Goal: Book appointment/travel/reservation

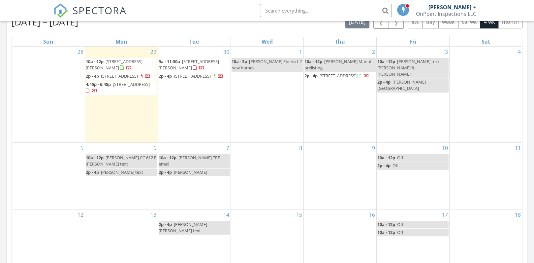
scroll to position [299, 0]
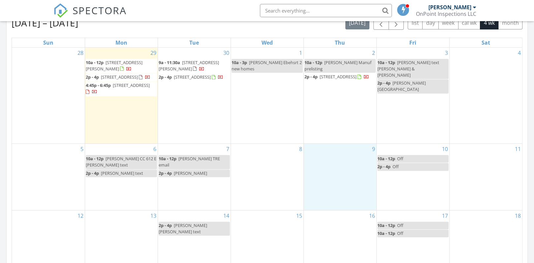
click at [332, 168] on div "9" at bounding box center [340, 176] width 73 height 66
click at [340, 150] on link "Event" at bounding box center [339, 151] width 34 height 11
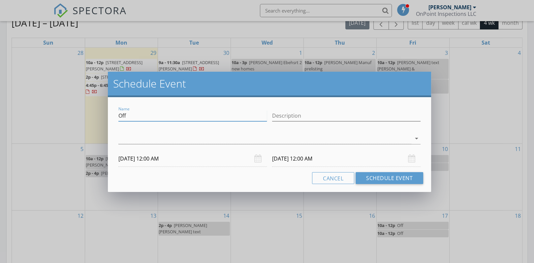
click at [140, 114] on input "Off" at bounding box center [192, 115] width 148 height 11
type input "O"
type input "1250 Hubble Ln CC"
click at [173, 137] on div at bounding box center [264, 138] width 293 height 11
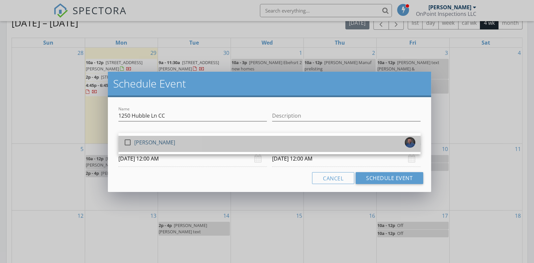
click at [173, 137] on div "check_box_outline_blank [PERSON_NAME]" at bounding box center [270, 143] width 292 height 13
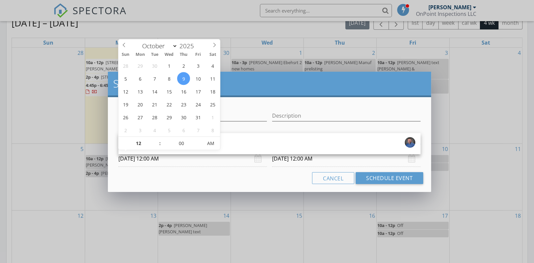
click at [153, 159] on input "[DATE] 12:00 AM" at bounding box center [192, 158] width 148 height 16
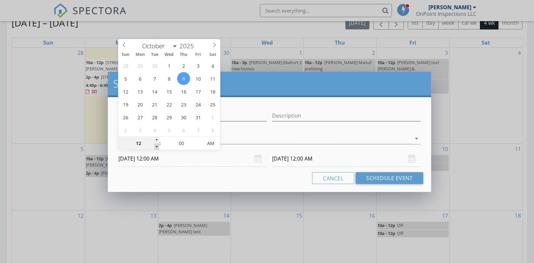
type input "11"
type input "[DATE] 11:00 PM"
click at [157, 147] on span at bounding box center [156, 146] width 5 height 7
type input "10"
type input "[DATE] 10:00 PM"
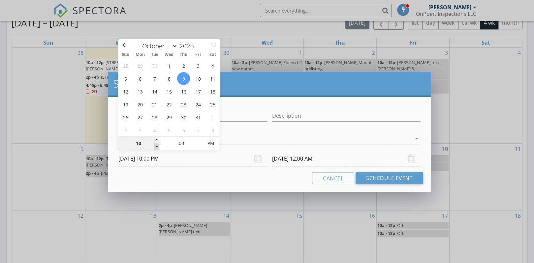
click at [157, 147] on span at bounding box center [156, 146] width 5 height 7
type input "09"
type input "[DATE] 9:00 PM"
click at [157, 147] on span at bounding box center [156, 146] width 5 height 7
type input "[DATE] 9:00 PM"
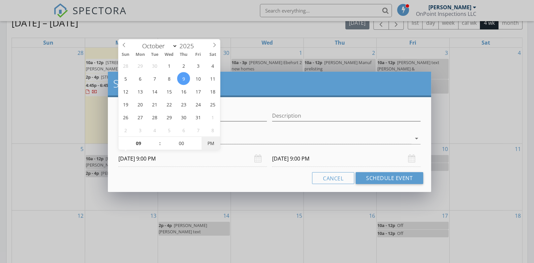
type input "[DATE] 9:00 AM"
drag, startPoint x: 157, startPoint y: 147, endPoint x: 211, endPoint y: 142, distance: 54.6
click at [211, 142] on span "AM" at bounding box center [210, 143] width 18 height 13
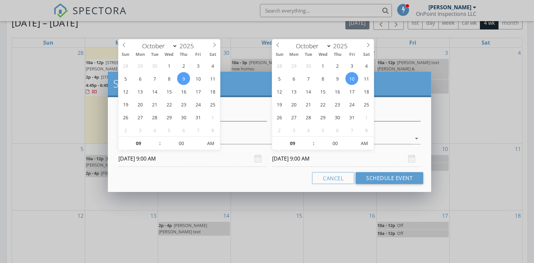
click at [294, 158] on input "[DATE] 9:00 AM" at bounding box center [346, 158] width 148 height 16
type input "[DATE] 9:00 AM"
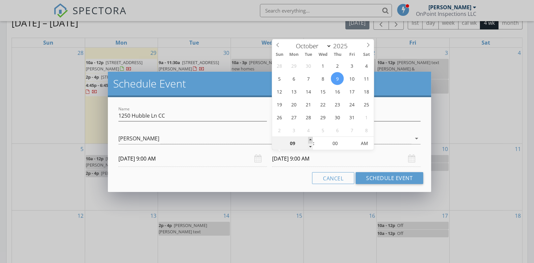
type input "10"
type input "[DATE] 10:00 AM"
click at [311, 138] on span at bounding box center [310, 140] width 5 height 7
type input "11"
type input "[DATE] 11:00 AM"
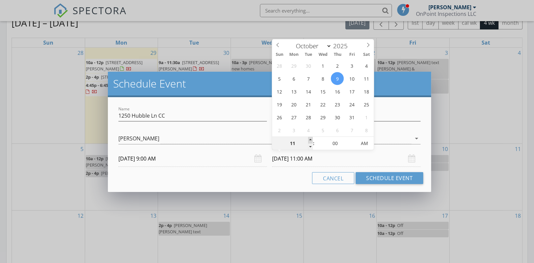
click at [311, 138] on span at bounding box center [310, 140] width 5 height 7
type input "12"
type input "[DATE] 12:00 PM"
click at [311, 138] on span at bounding box center [310, 140] width 5 height 7
type input "11"
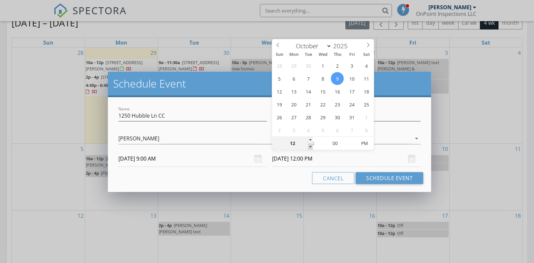
type input "[DATE] 11:00 AM"
click at [309, 148] on span at bounding box center [310, 146] width 5 height 7
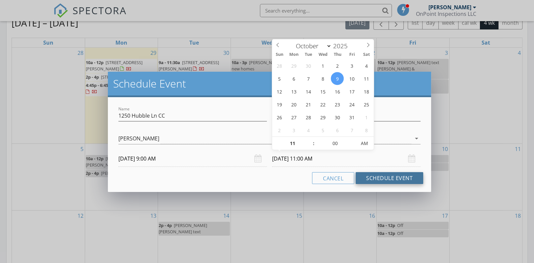
click at [379, 179] on button "Schedule Event" at bounding box center [390, 178] width 68 height 12
